Goal: Connect with others: Connect with others

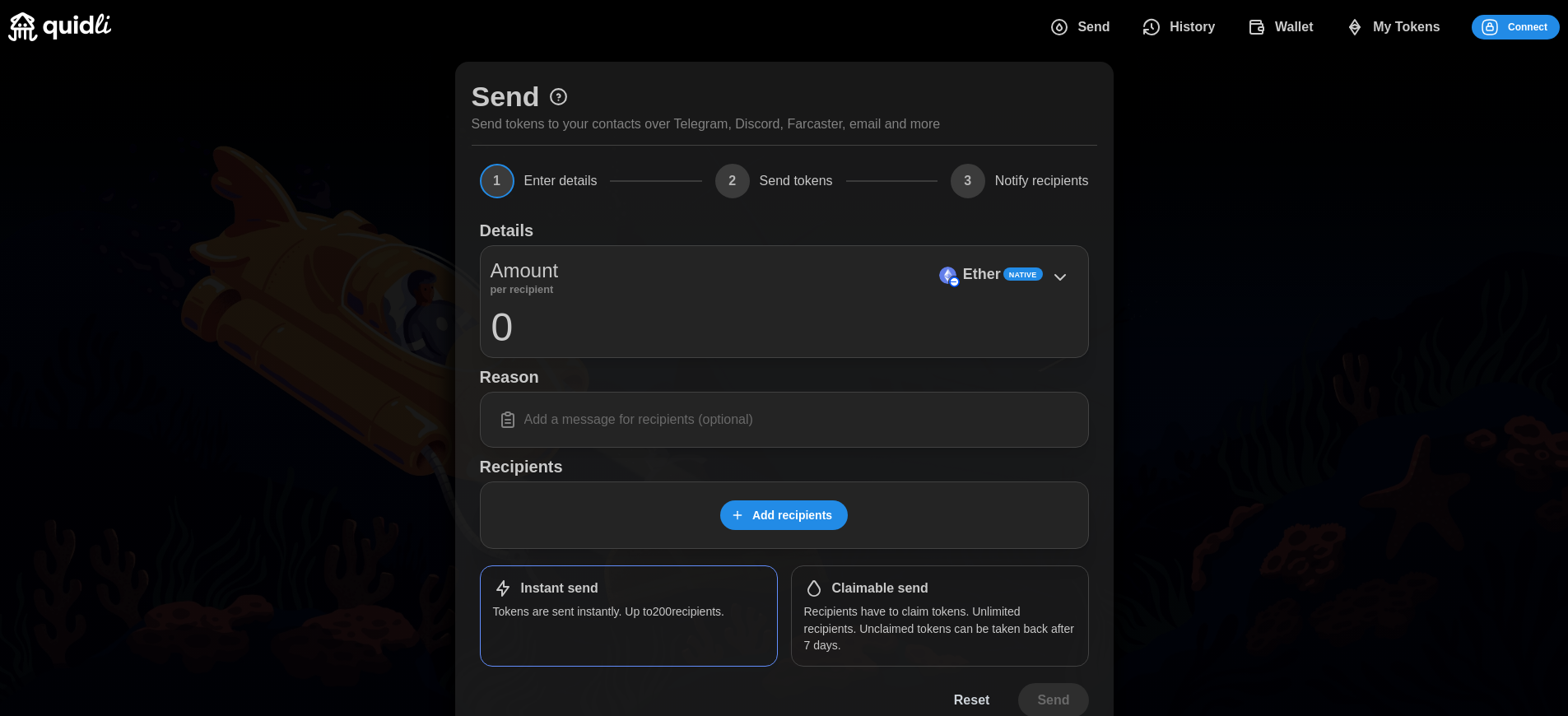
click at [1528, 27] on span "Connect" at bounding box center [1528, 27] width 40 height 23
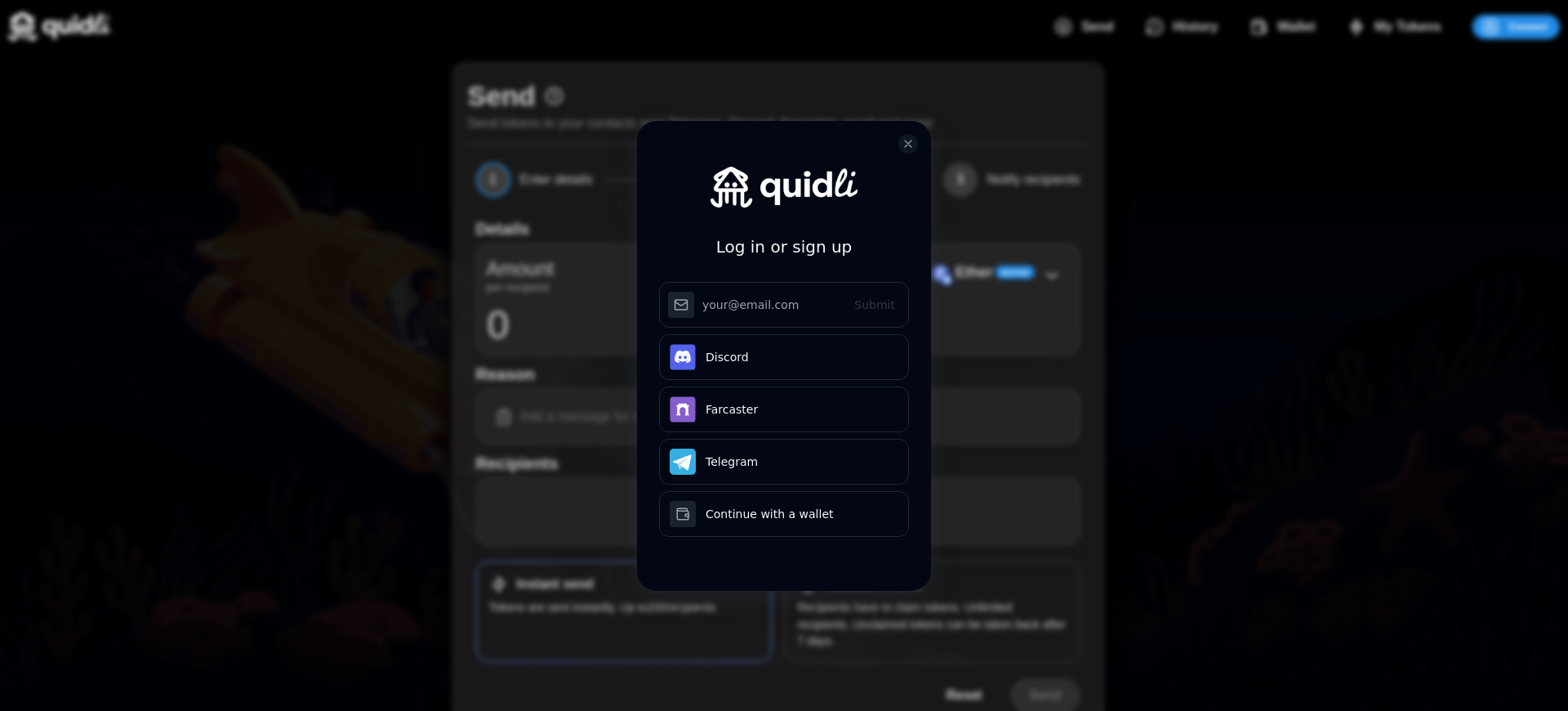
click at [1529, 26] on div "Log in or sign up Submit Continue with Email Discord Farcaster Telegram Continu…" at bounding box center [784, 356] width 1568 height 711
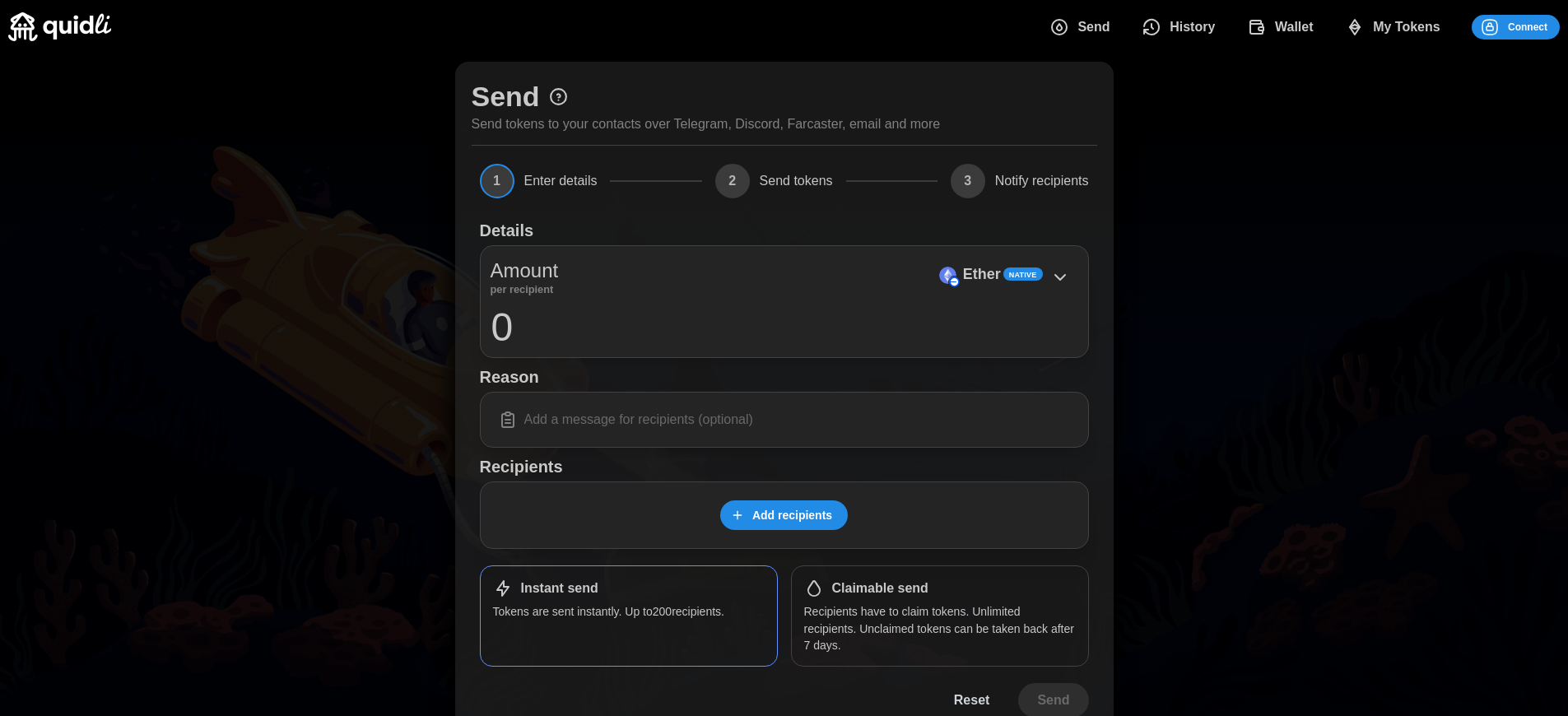
click at [1528, 27] on span "Connect" at bounding box center [1528, 27] width 40 height 23
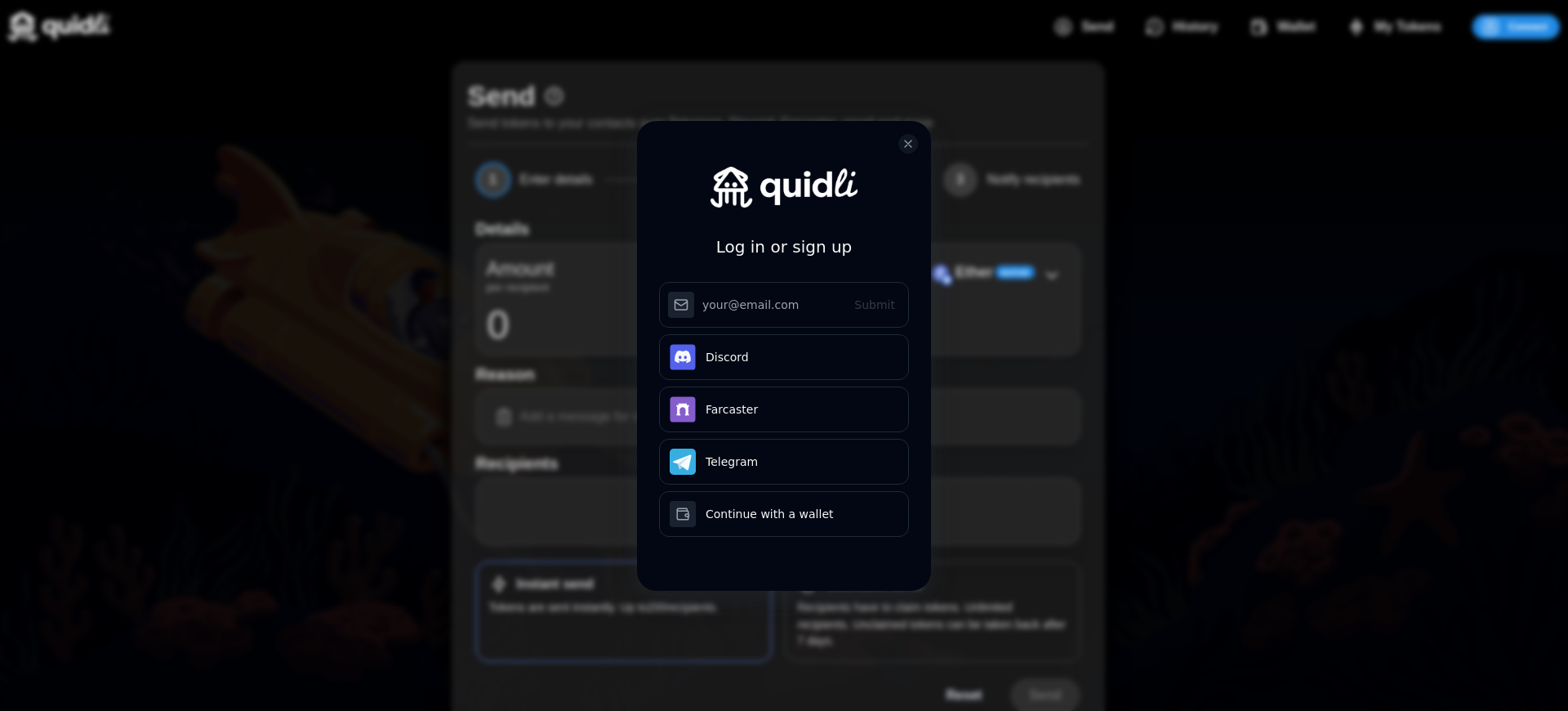
click at [1529, 26] on div "Log in or sign up Submit Continue with Email Discord Farcaster Telegram Continu…" at bounding box center [784, 356] width 1568 height 711
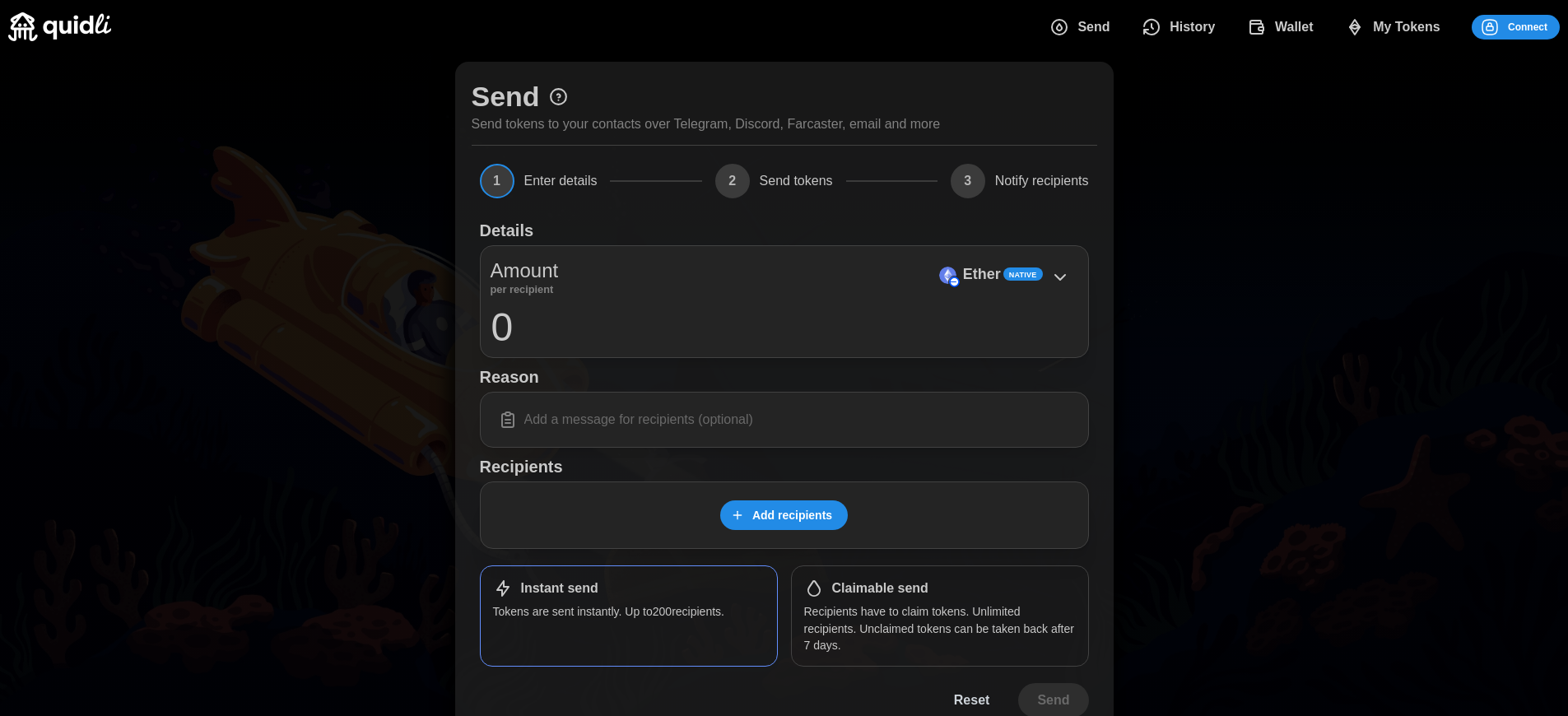
click at [982, 274] on p "Ether" at bounding box center [982, 274] width 38 height 24
click at [1528, 27] on span "Connect" at bounding box center [1528, 27] width 40 height 23
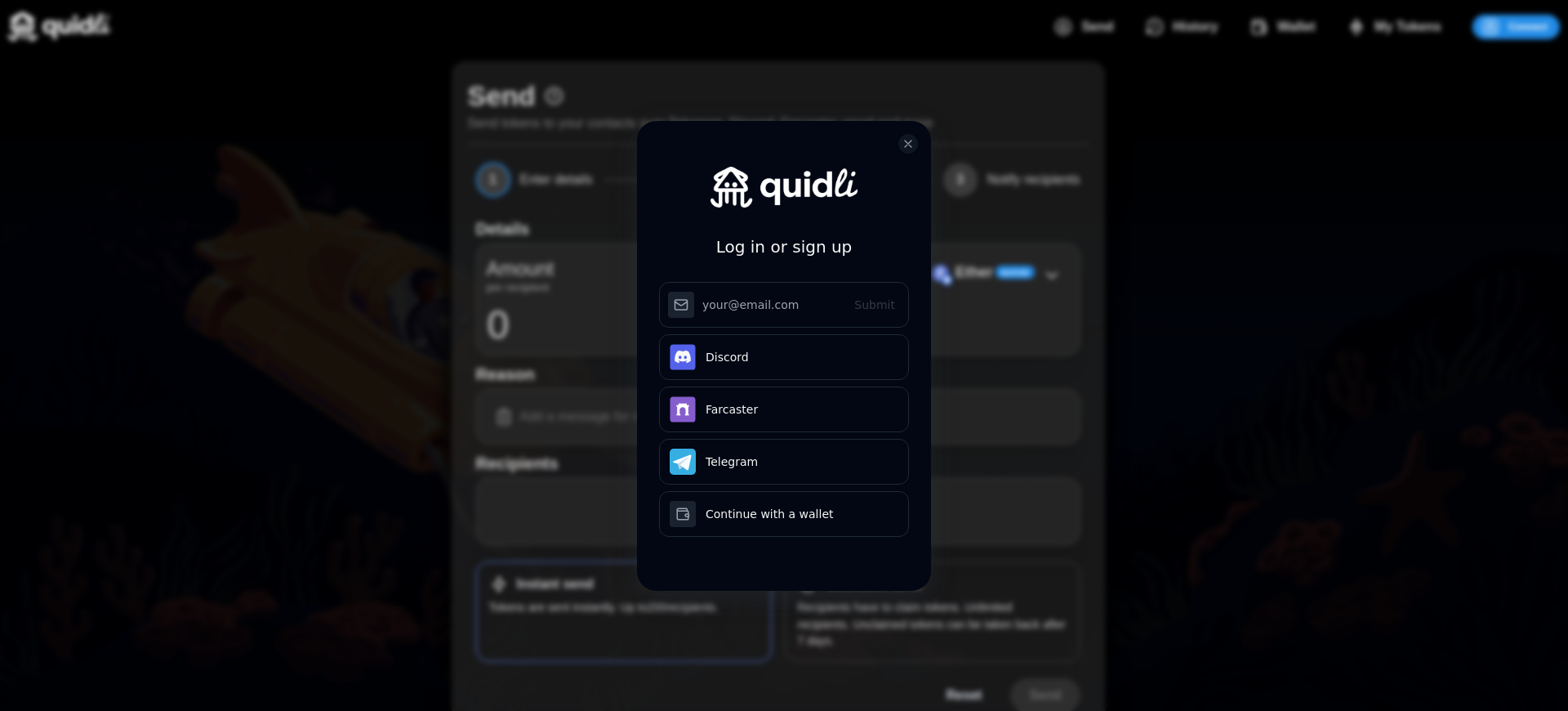
click at [1529, 26] on div "Log in or sign up Submit Continue with Email Discord Farcaster Telegram Continu…" at bounding box center [784, 356] width 1568 height 711
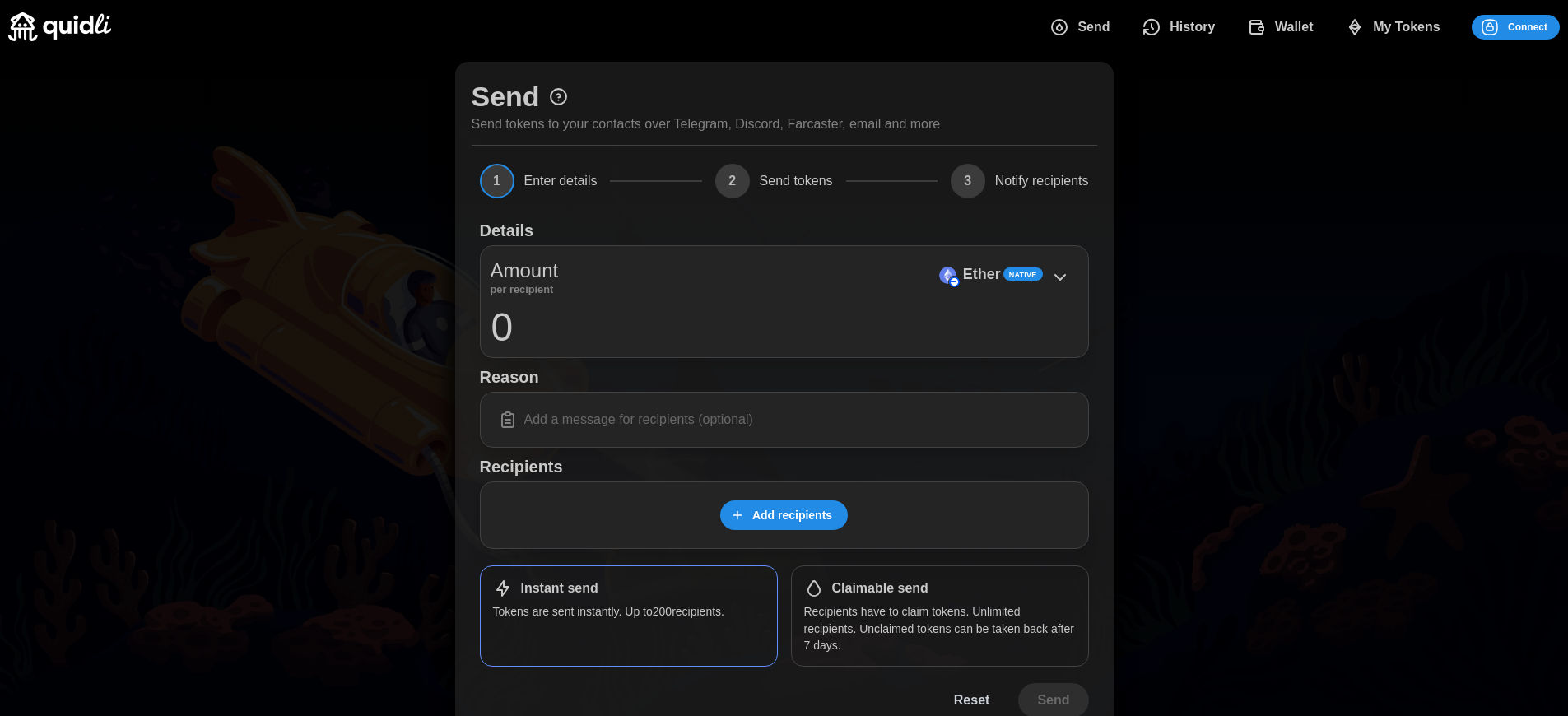
click at [1528, 27] on span "Connect" at bounding box center [1528, 27] width 40 height 23
click at [880, 588] on h1 "Claimable send" at bounding box center [880, 589] width 97 height 17
click at [1528, 27] on span "Connect" at bounding box center [1528, 27] width 40 height 23
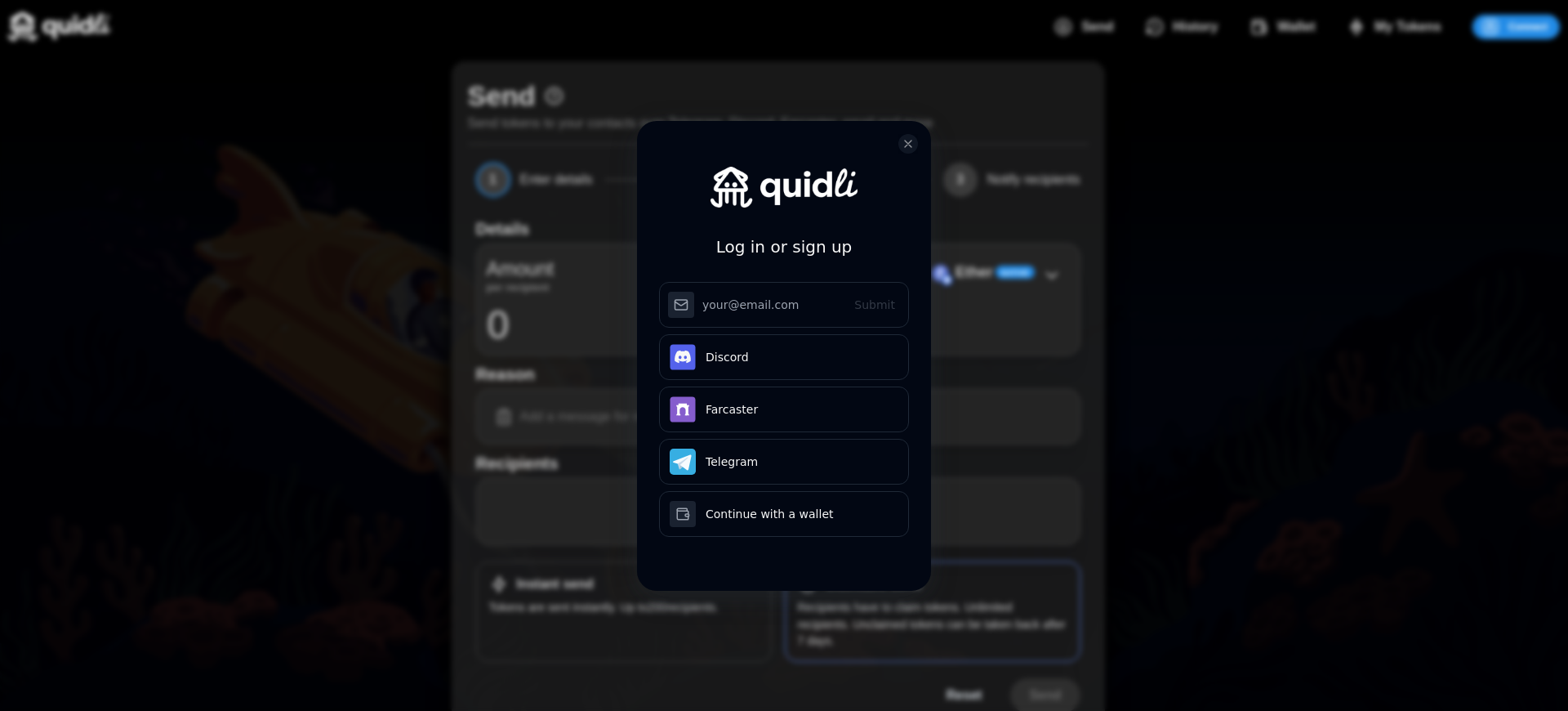
click at [1529, 26] on div "Log in or sign up Submit Continue with Email Discord Farcaster Telegram Continu…" at bounding box center [784, 356] width 1568 height 711
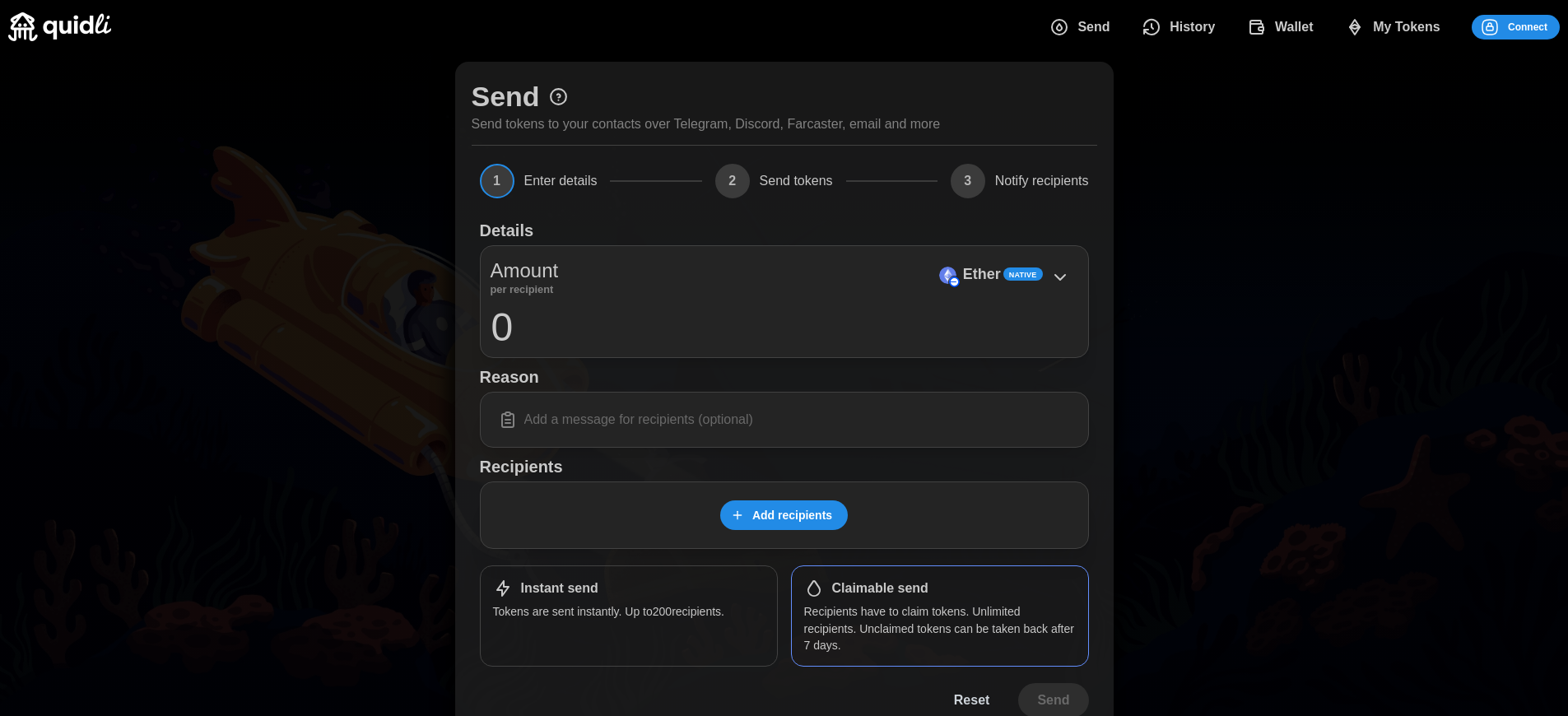
click at [1528, 27] on span "Connect" at bounding box center [1528, 27] width 40 height 23
click at [982, 274] on p "Ether" at bounding box center [982, 274] width 38 height 24
click at [1528, 27] on span "Connect" at bounding box center [1528, 27] width 40 height 23
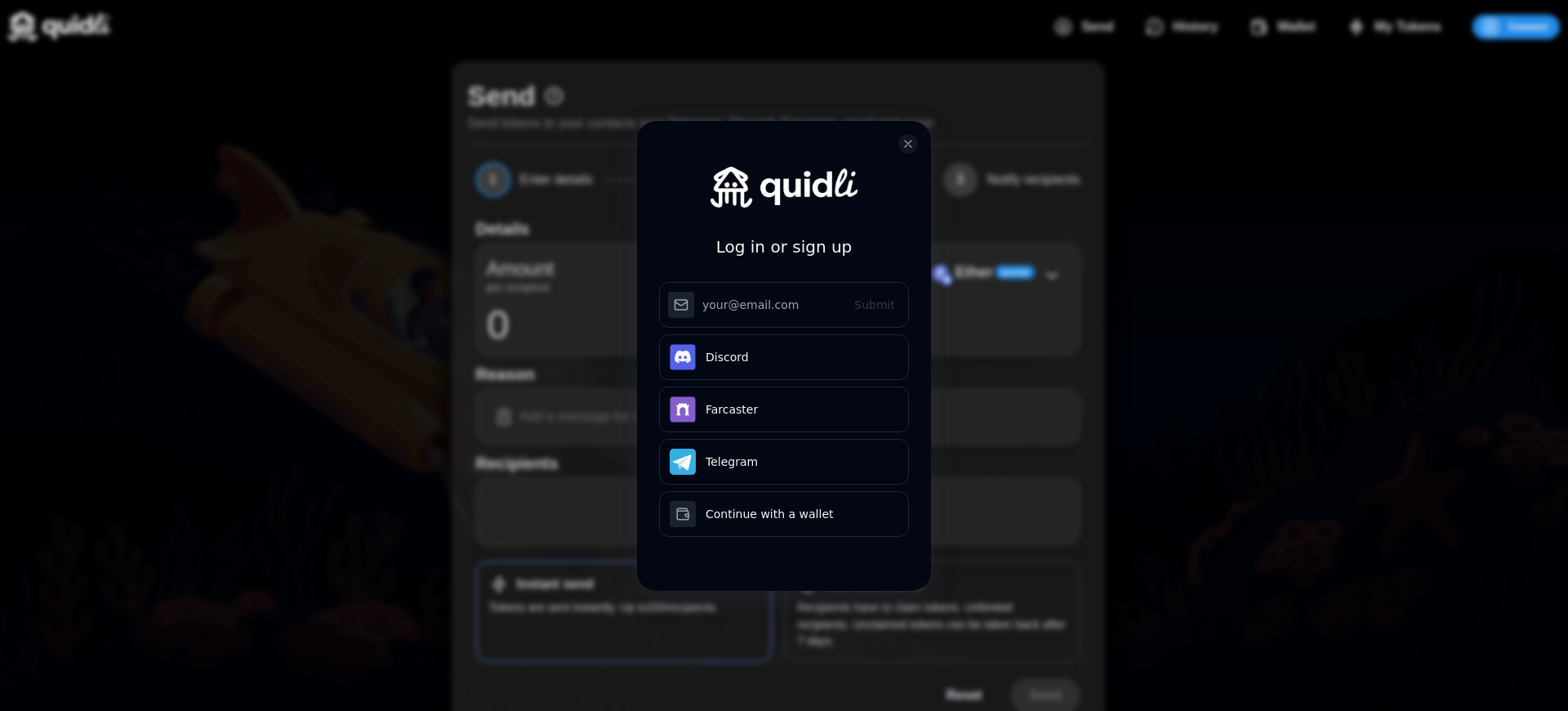
click at [873, 584] on div "Log in or sign up Submit Continue with Email Discord Farcaster Telegram Continu…" at bounding box center [784, 369] width 294 height 495
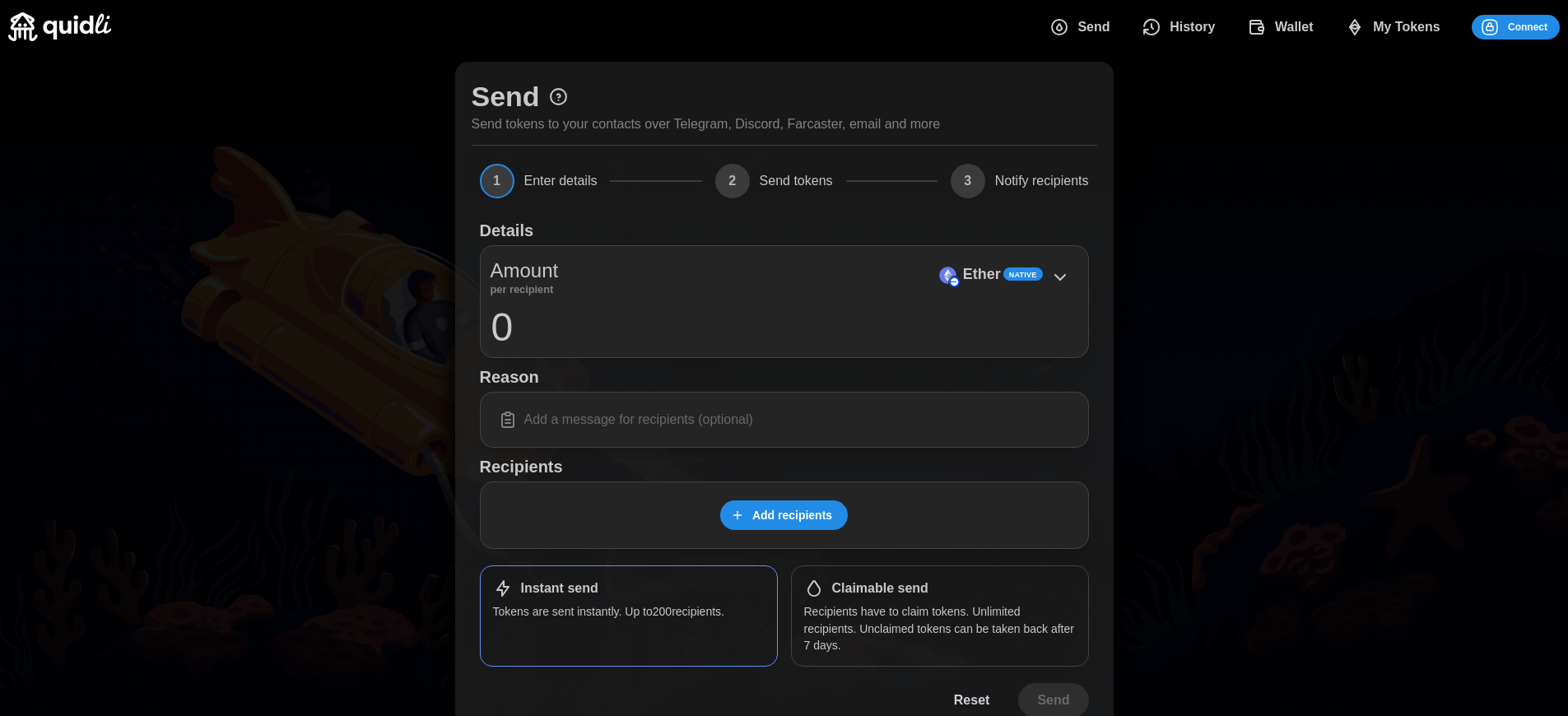
click at [880, 588] on h1 "Claimable send" at bounding box center [880, 589] width 97 height 17
click at [1528, 27] on span "Connect" at bounding box center [1528, 27] width 40 height 23
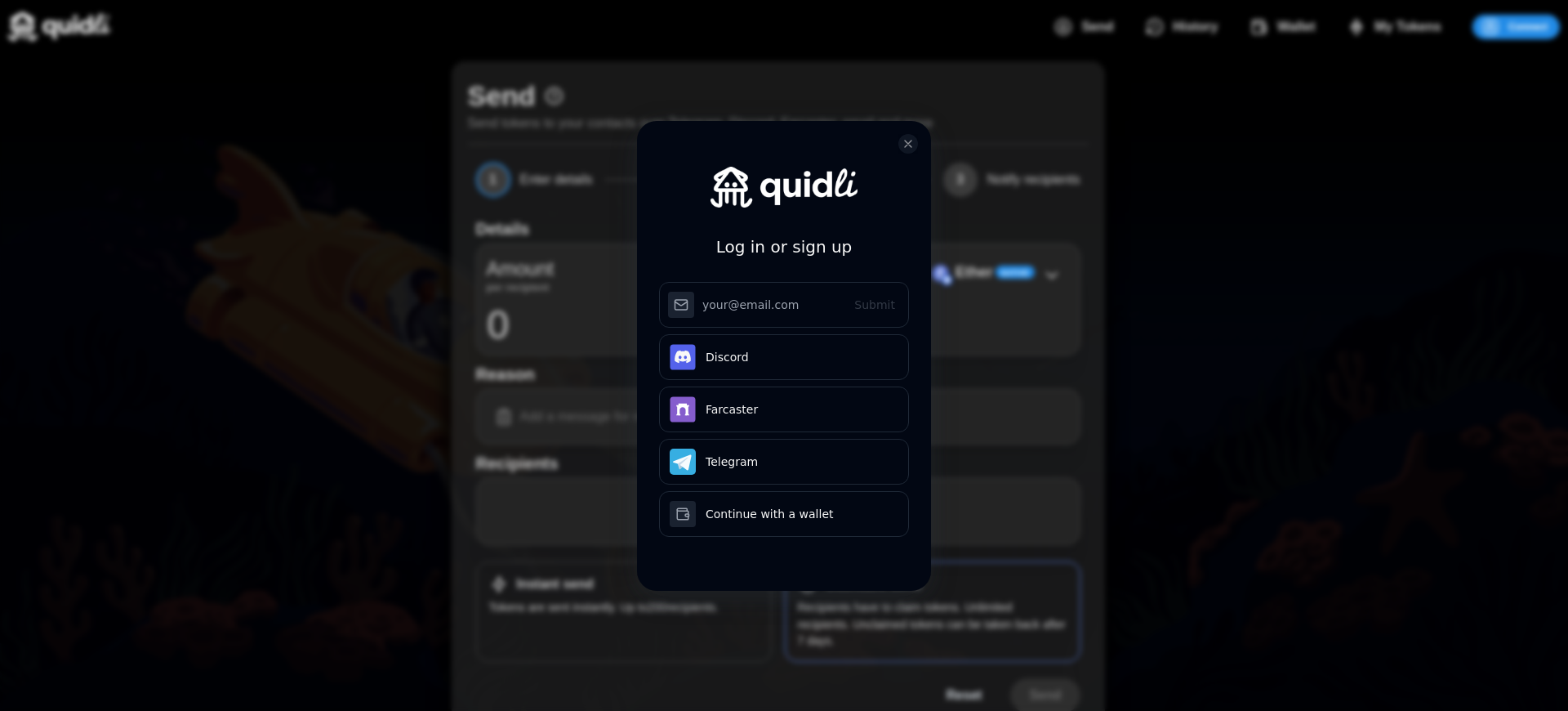
click at [873, 584] on div "Log in or sign up Submit Continue with Email Discord Farcaster Telegram Continu…" at bounding box center [784, 369] width 294 height 495
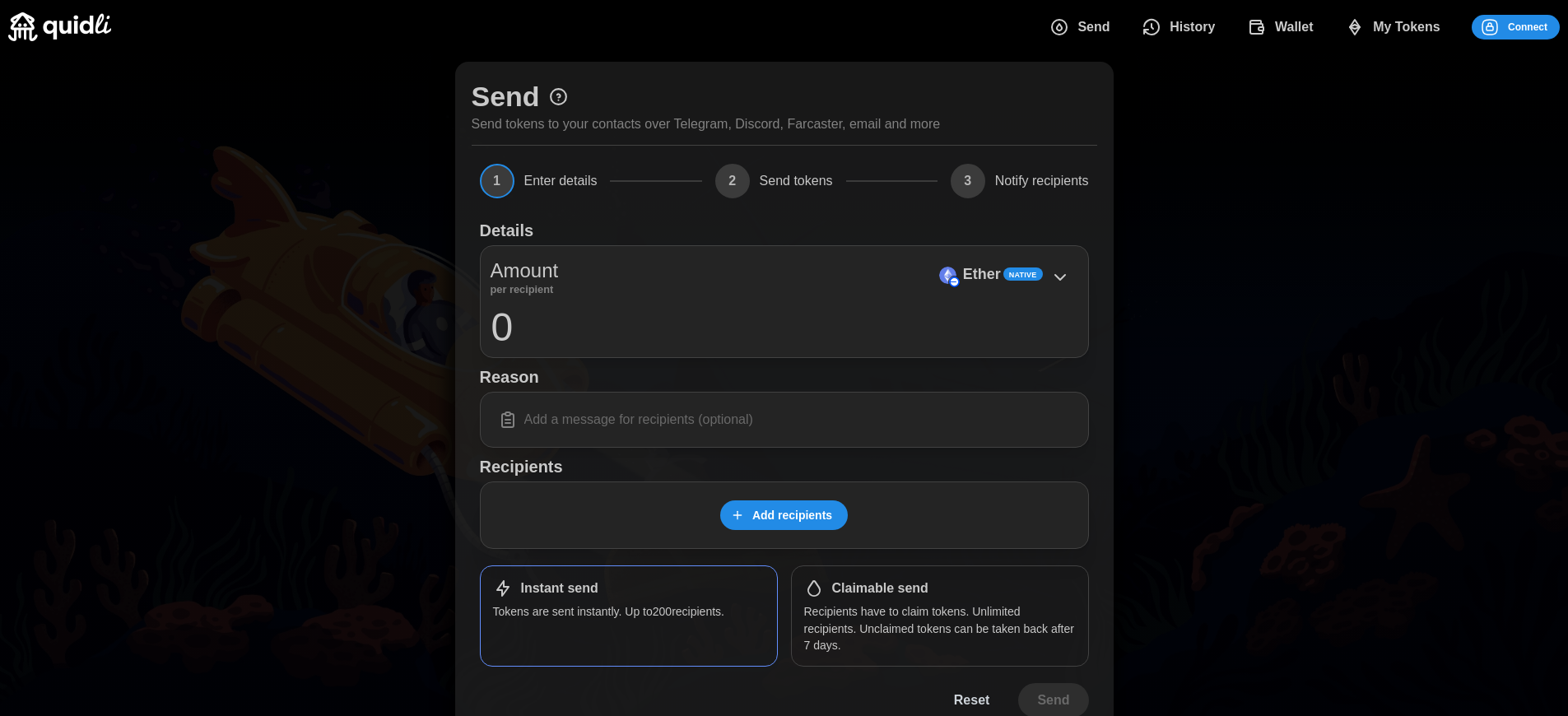
click at [1528, 27] on span "Connect" at bounding box center [1528, 27] width 40 height 23
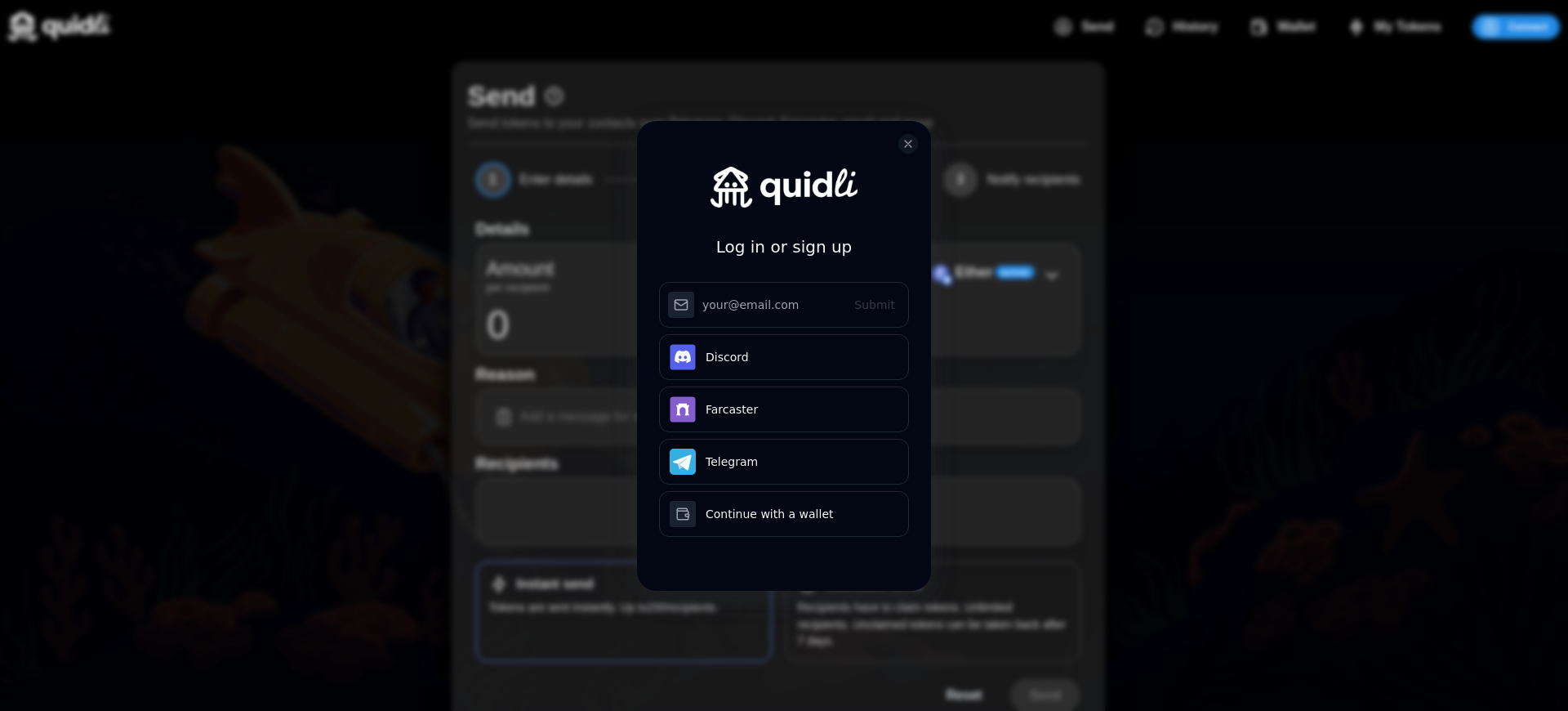
click at [873, 584] on div "Log in or sign up Submit Continue with Email Discord Farcaster Telegram Continu…" at bounding box center [784, 369] width 294 height 495
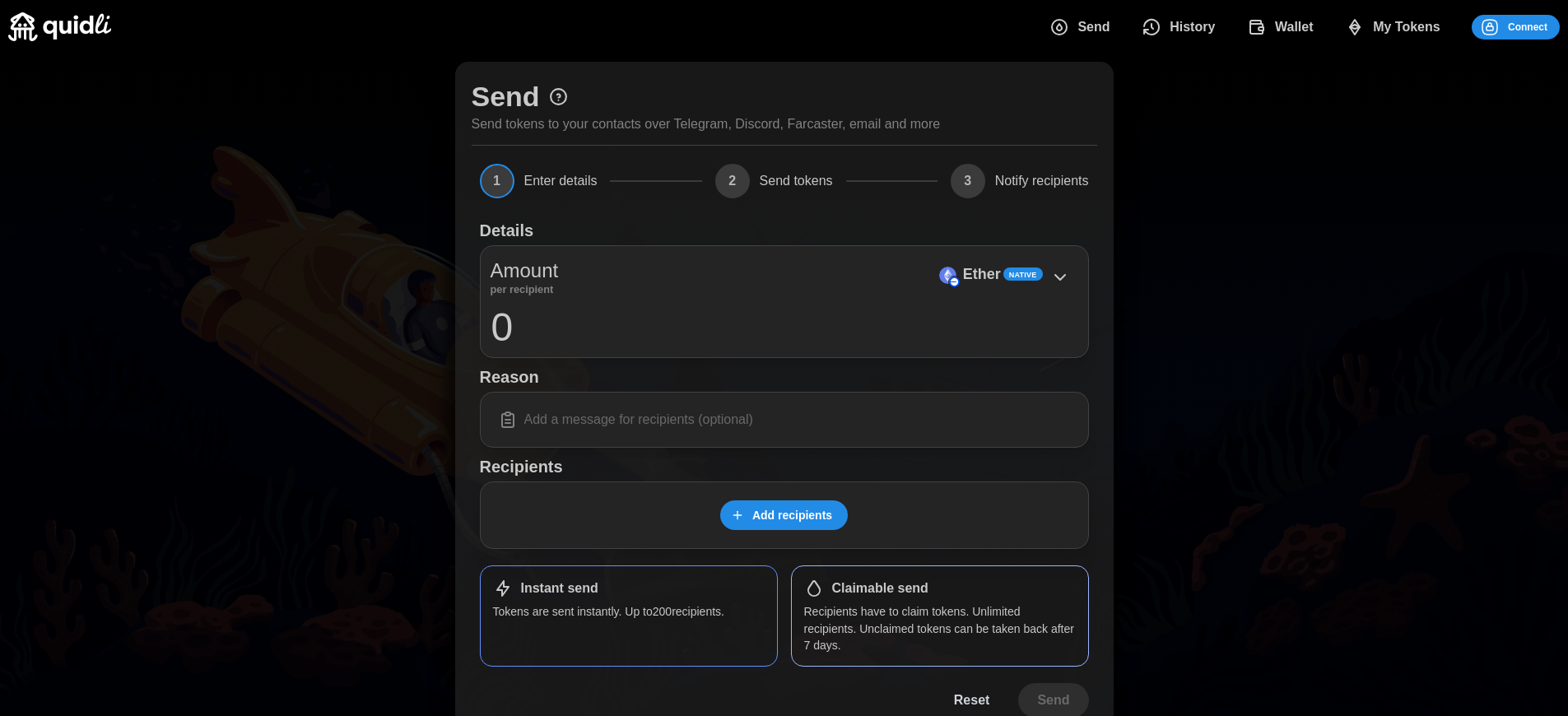
click at [982, 274] on p "Ether" at bounding box center [982, 274] width 38 height 24
click at [1528, 27] on span "Connect" at bounding box center [1528, 27] width 40 height 23
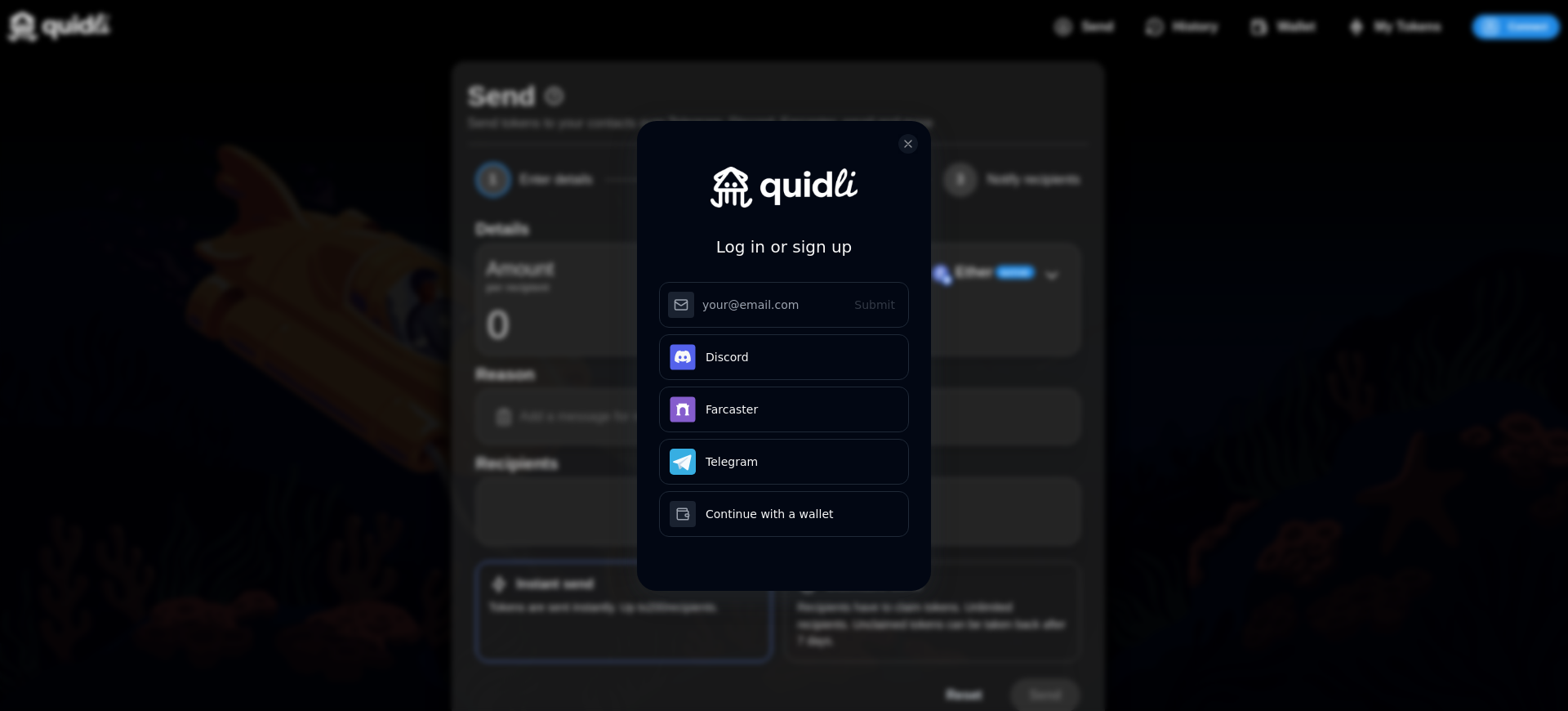
click at [784, 234] on h3 "Log in or sign up" at bounding box center [784, 247] width 136 height 26
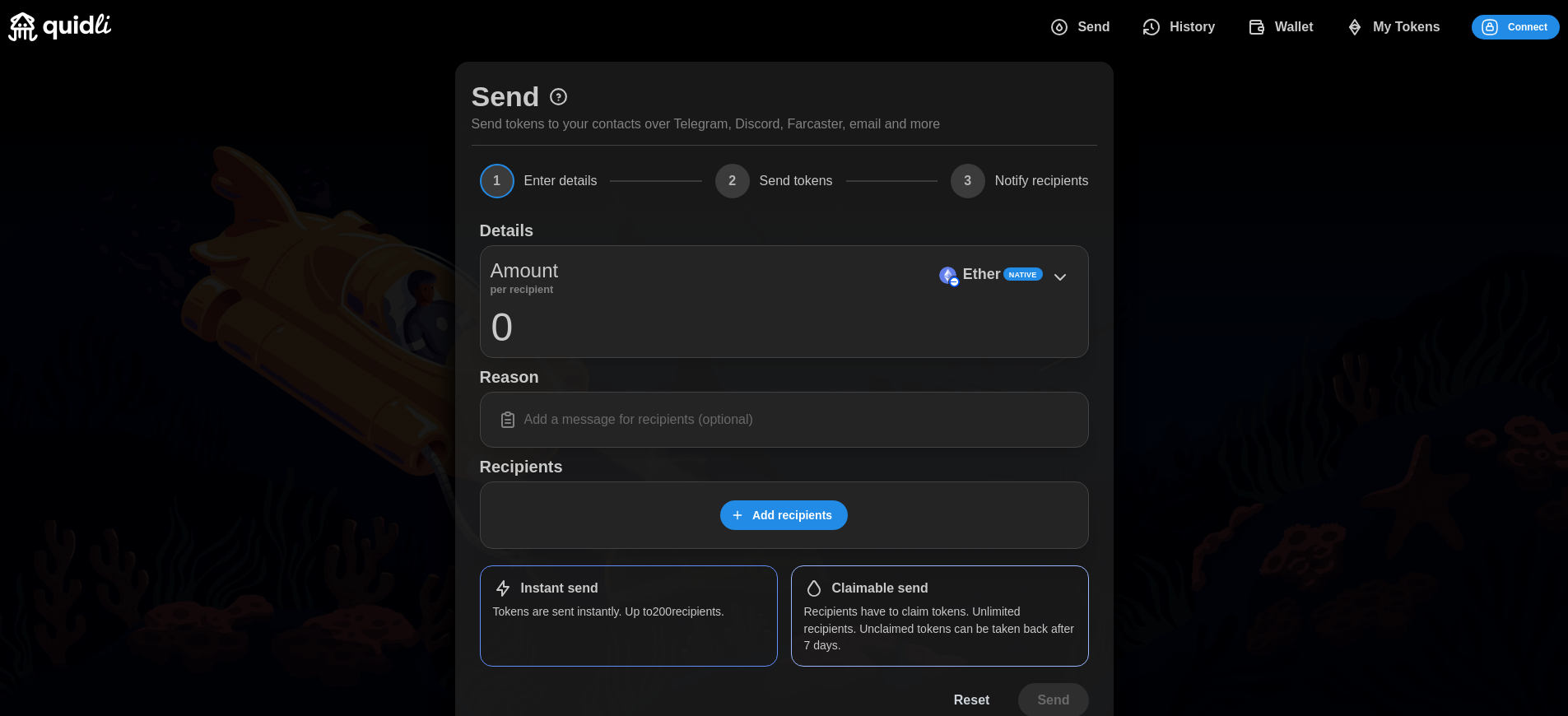
click at [982, 274] on p "Ether" at bounding box center [982, 274] width 38 height 24
